Goal: Complete application form

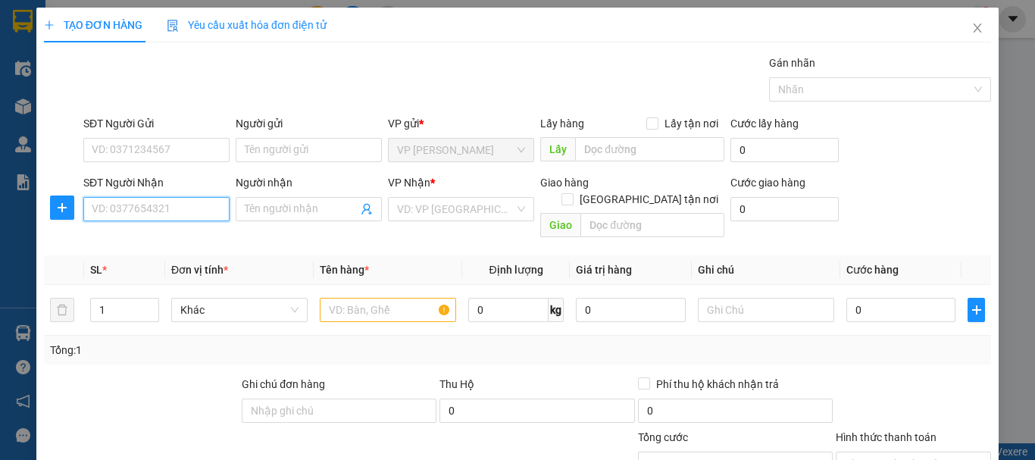
click at [175, 220] on input "SĐT Người Nhận" at bounding box center [156, 209] width 146 height 24
type input "0982656944"
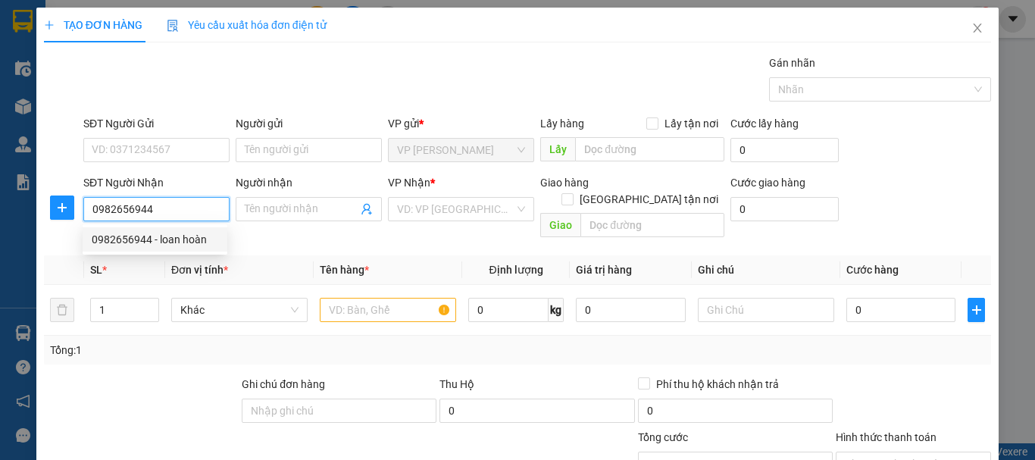
click at [168, 246] on div "0982656944 - loan hoàn" at bounding box center [155, 239] width 126 height 17
type input "loan hoàn"
type input "can lộc"
type input "0982656944"
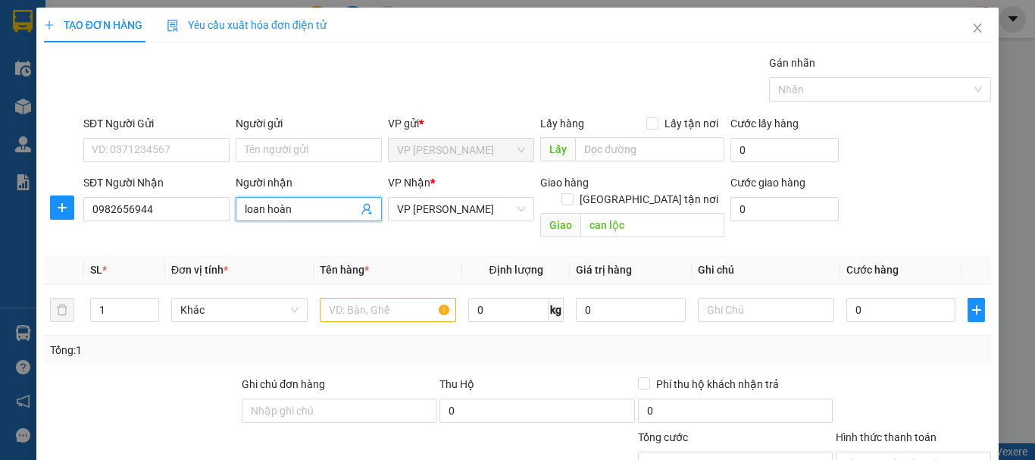
click at [279, 205] on input "loan hoàn" at bounding box center [301, 209] width 113 height 17
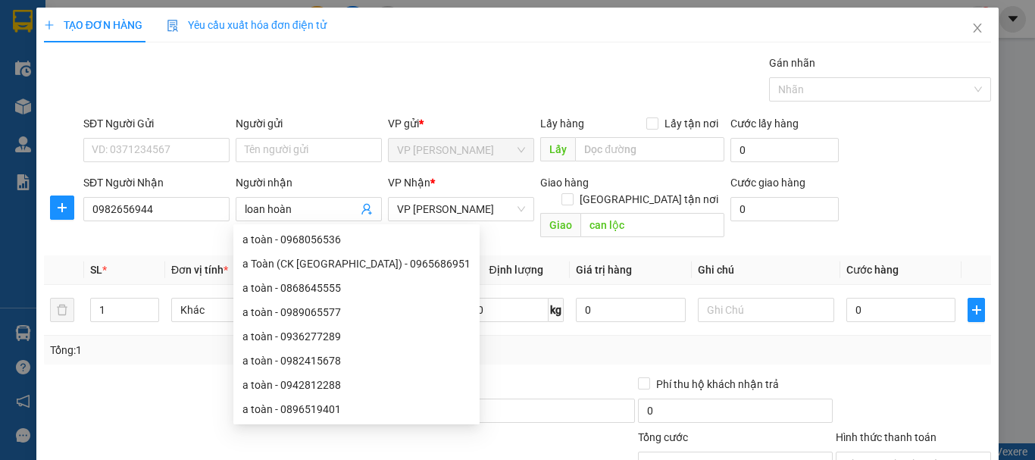
click at [462, 255] on th "Định lượng" at bounding box center [516, 270] width 108 height 30
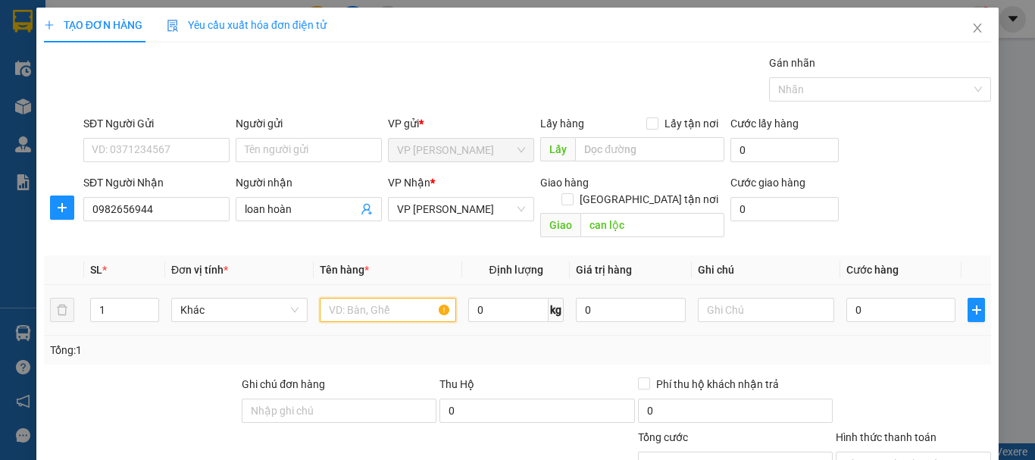
click at [349, 298] on input "text" at bounding box center [388, 310] width 136 height 24
type input "1 hộp"
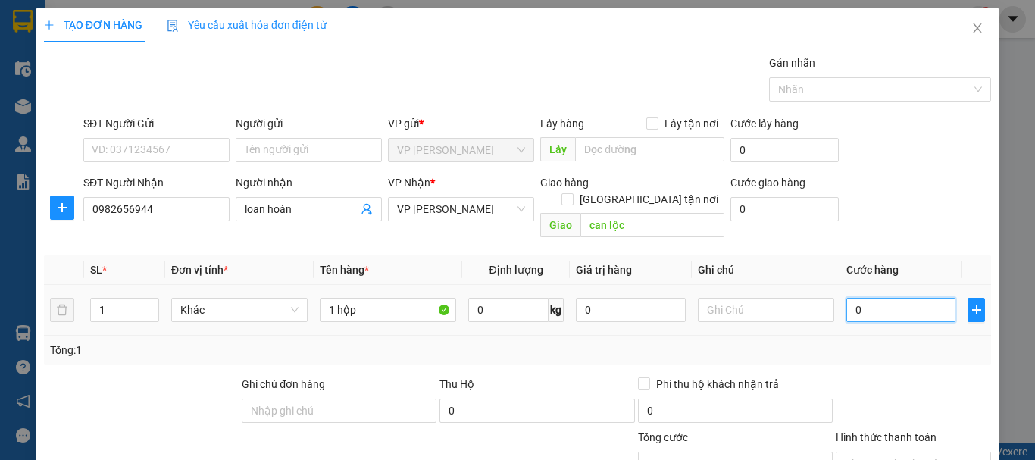
click at [886, 298] on input "0" at bounding box center [900, 310] width 109 height 24
type input "3"
type input "30"
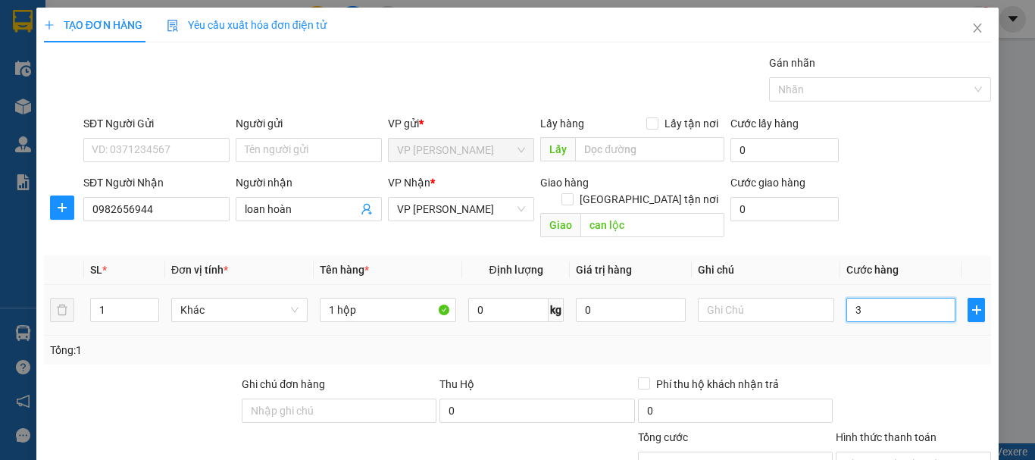
type input "30"
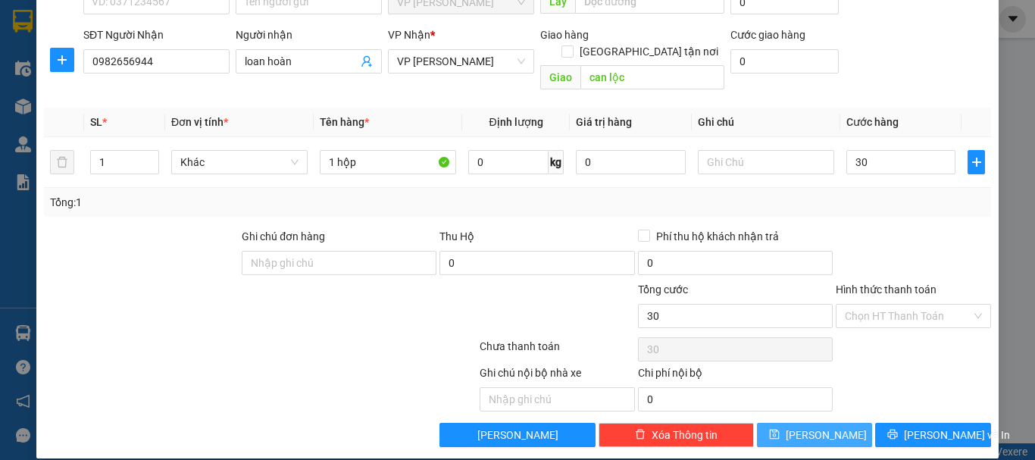
type input "30.000"
click at [826, 423] on button "[PERSON_NAME]" at bounding box center [815, 435] width 116 height 24
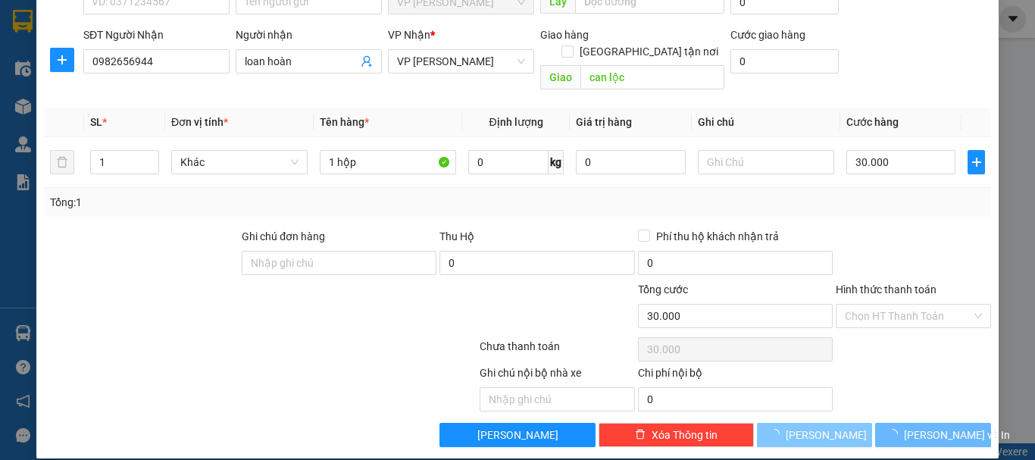
type input "0"
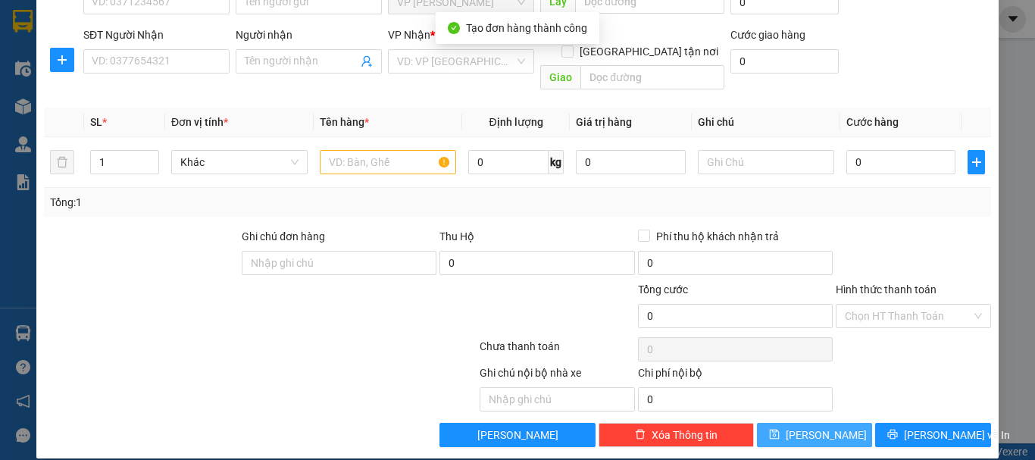
scroll to position [0, 0]
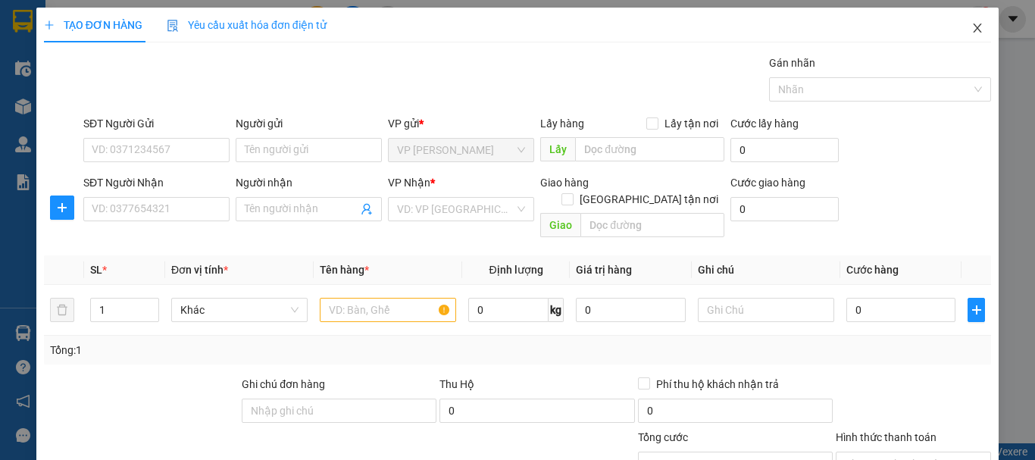
click at [971, 27] on icon "close" at bounding box center [977, 28] width 12 height 12
